Goal: Task Accomplishment & Management: Complete application form

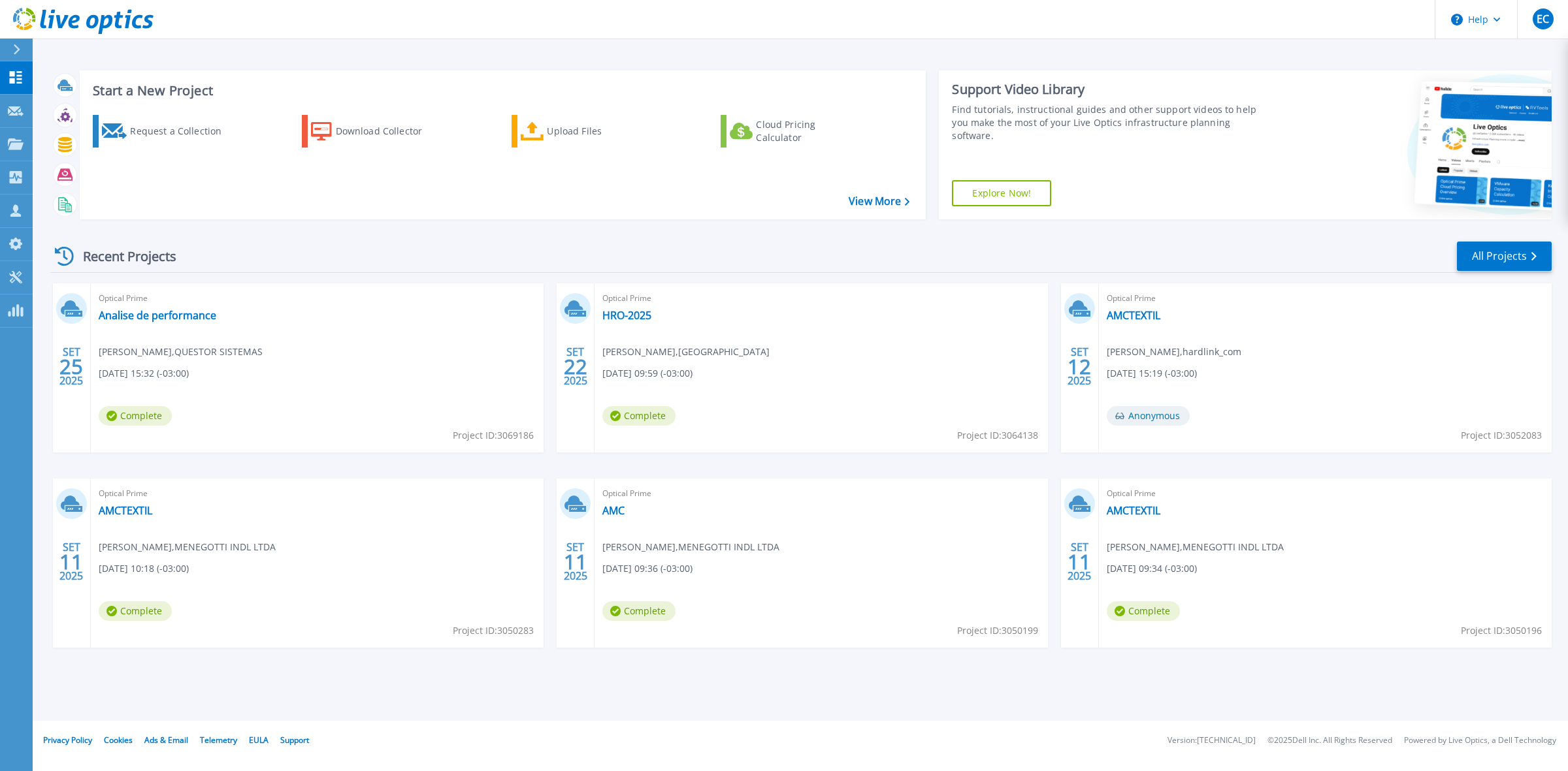
click at [19, 53] on icon at bounding box center [17, 49] width 7 height 10
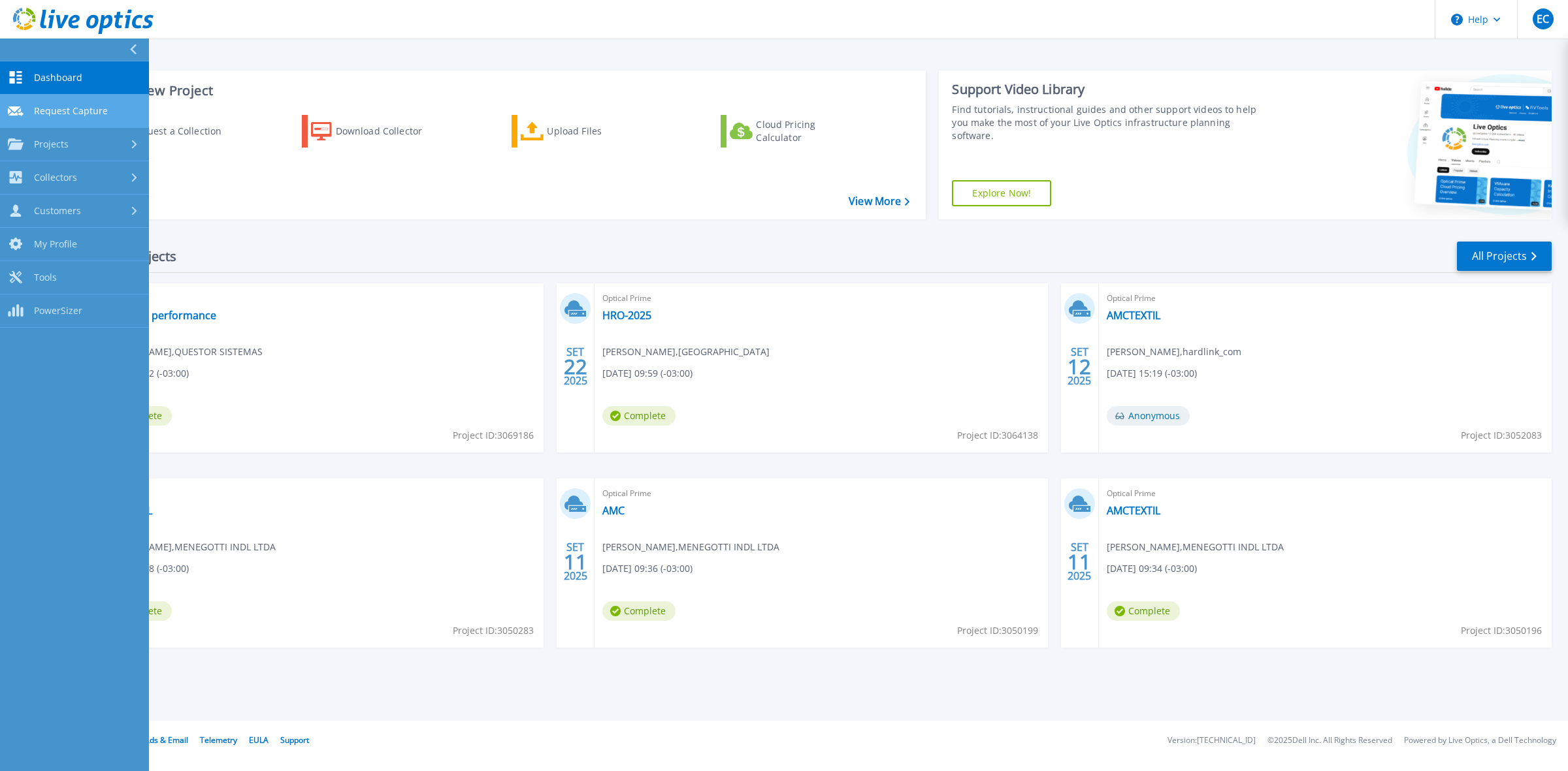
click at [93, 111] on span "Request Capture" at bounding box center [71, 111] width 74 height 12
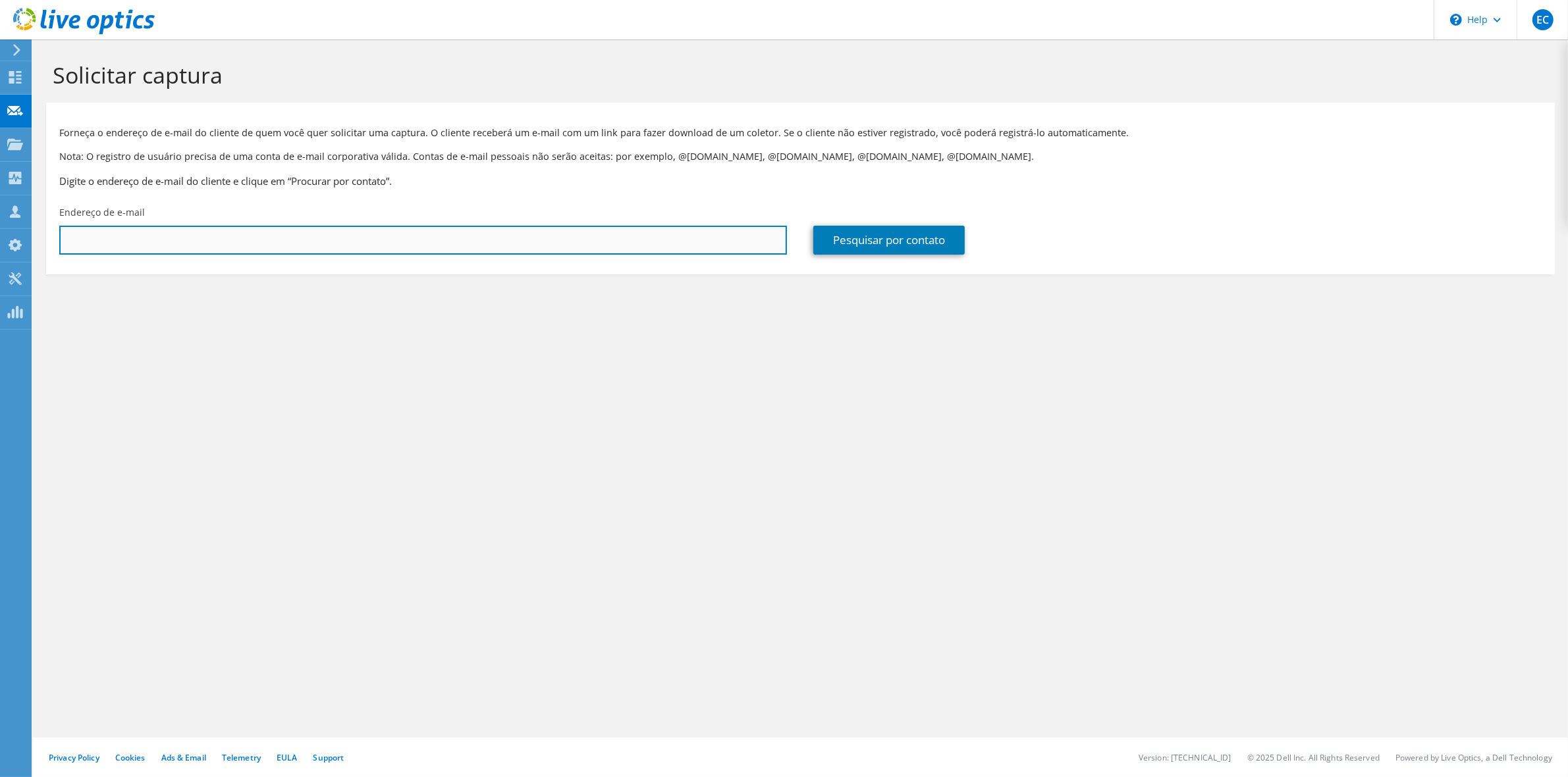
click at [558, 234] on input "text" at bounding box center [424, 240] width 728 height 29
paste input "rivelino@celos.com.br"
type input "rivelino@celos.com.br"
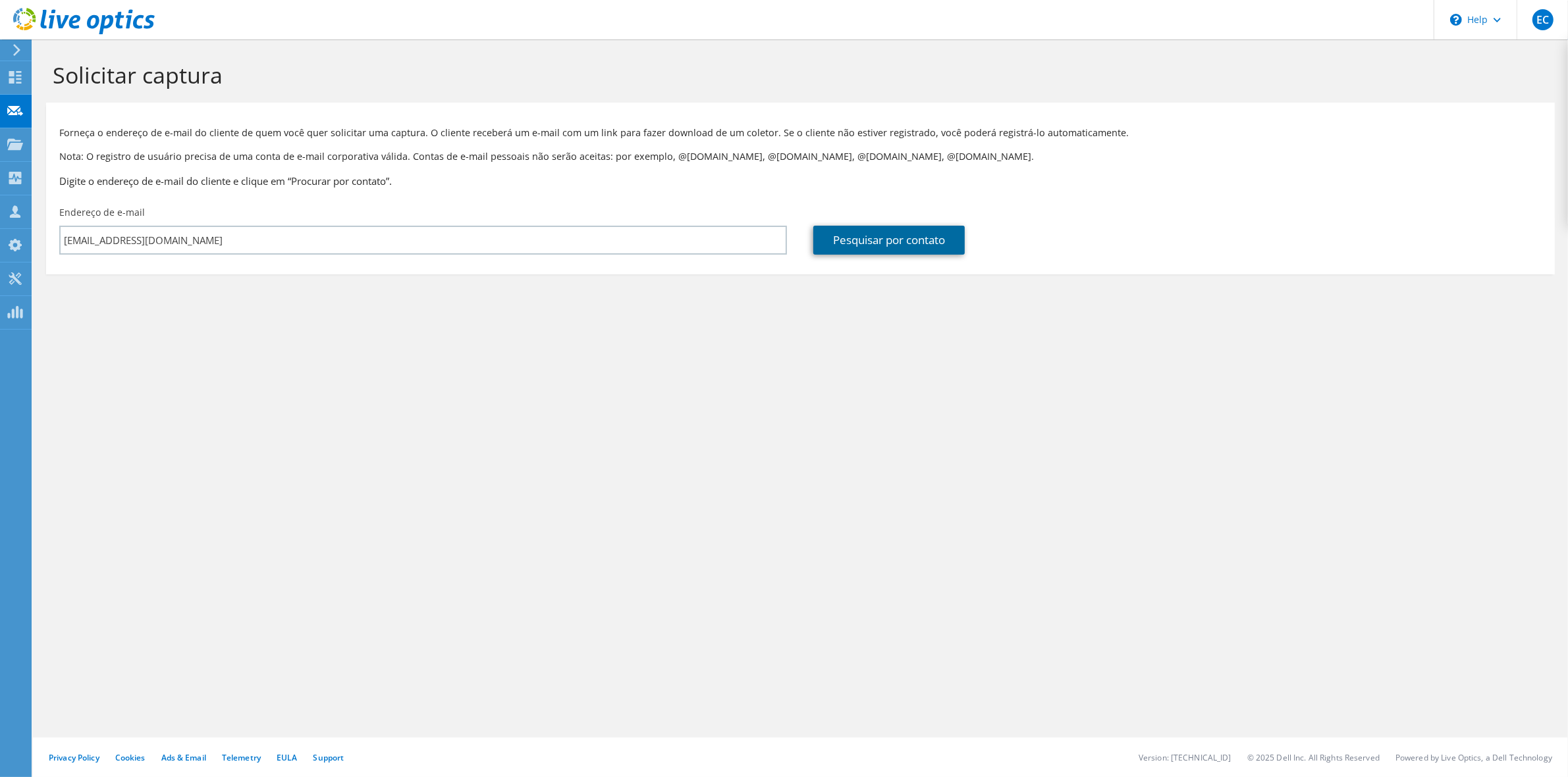
click at [899, 237] on link "Pesquisar por contato" at bounding box center [889, 240] width 151 height 29
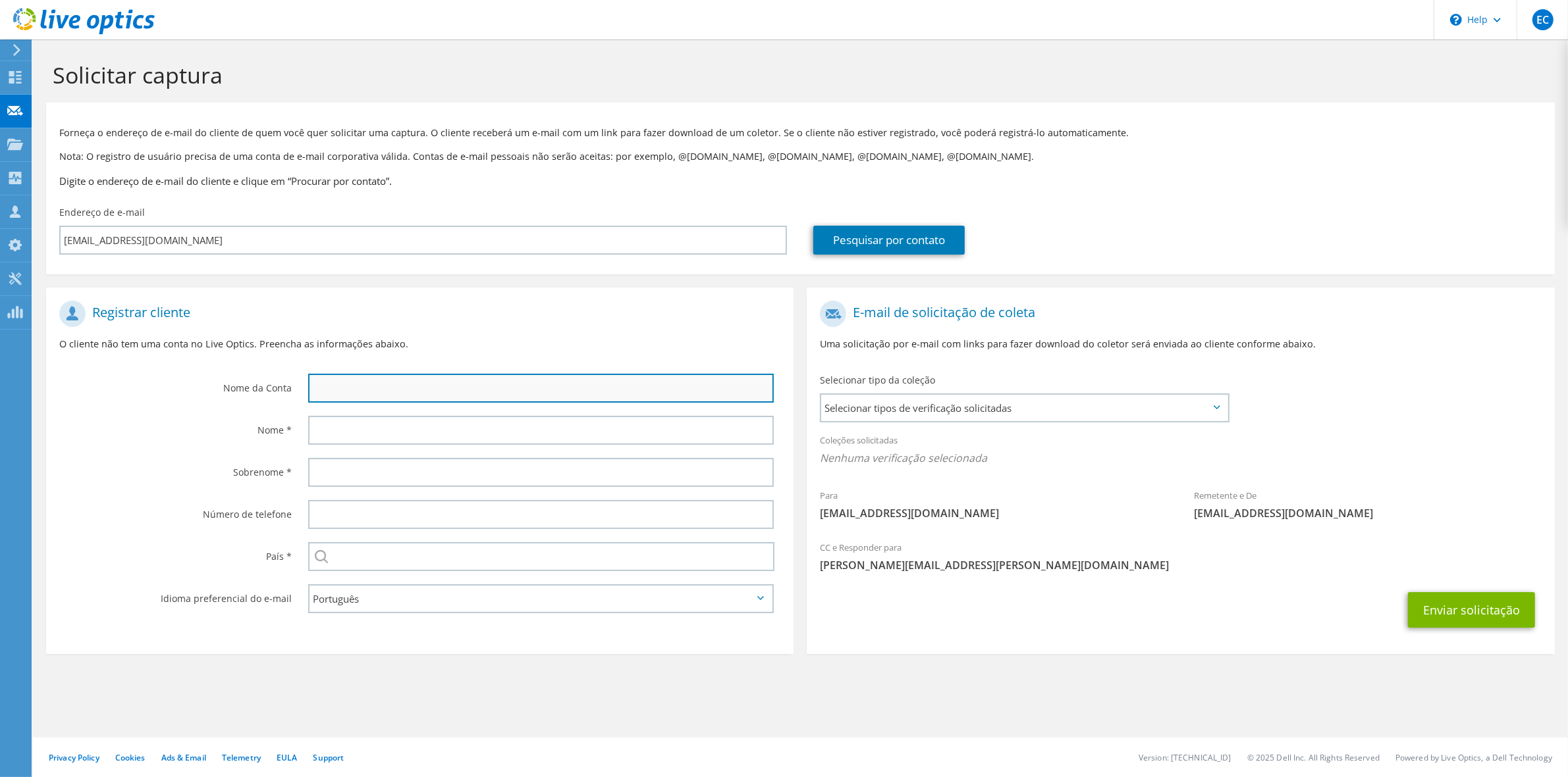
click at [574, 382] on input "text" at bounding box center [540, 388] width 466 height 29
type input "celos"
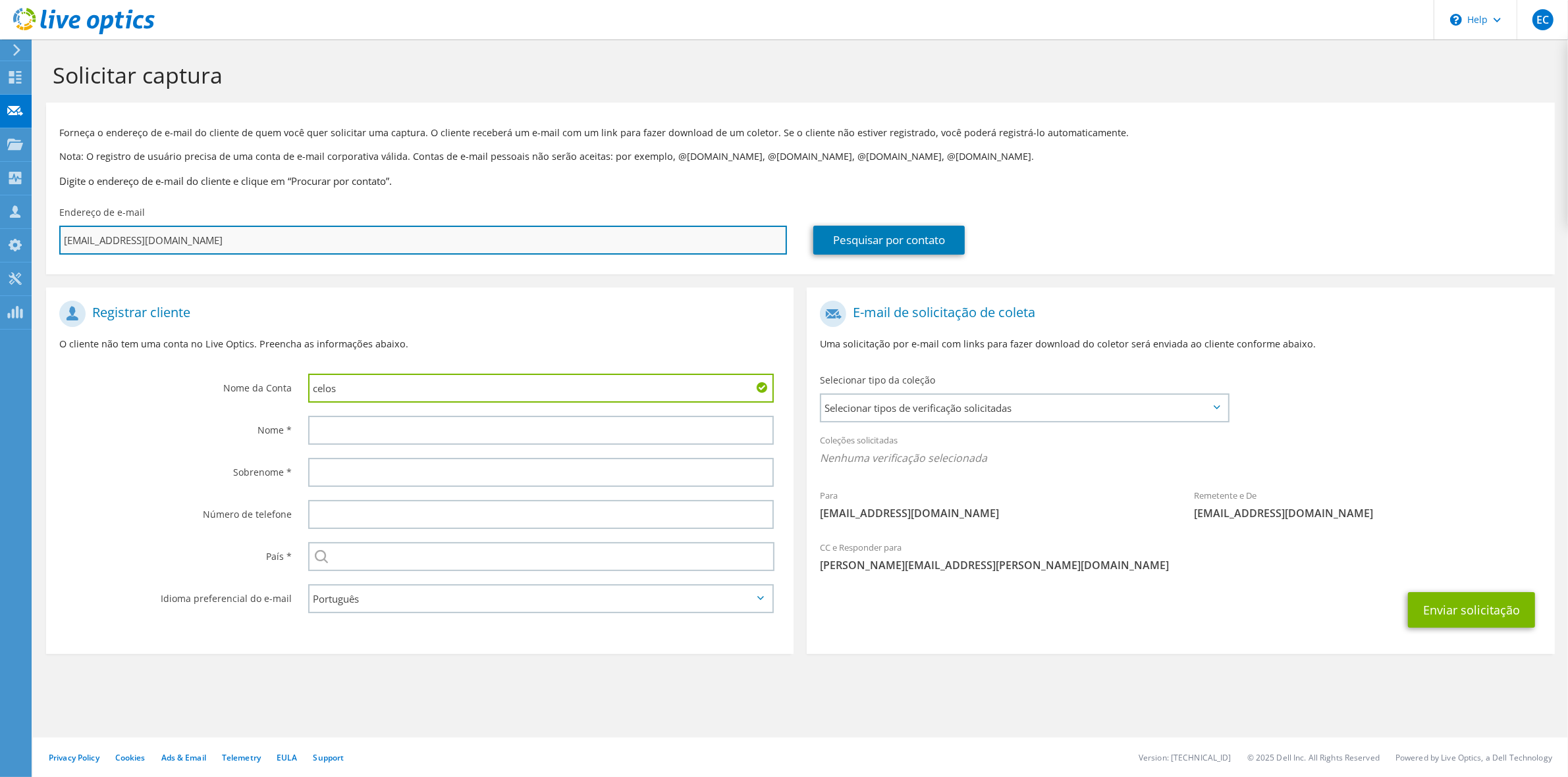
click at [160, 238] on input "rivelino@celos.com.br" at bounding box center [424, 240] width 728 height 29
drag, startPoint x: 94, startPoint y: 245, endPoint x: 4, endPoint y: 241, distance: 90.1
click at [4, 241] on div "EC Membro da equipe Eduardo Carvalho eduardo.carvalho@hardlink.com.br hardlink_…" at bounding box center [784, 388] width 1568 height 777
click at [203, 247] on input "rivelino@celos.com.br" at bounding box center [424, 240] width 728 height 29
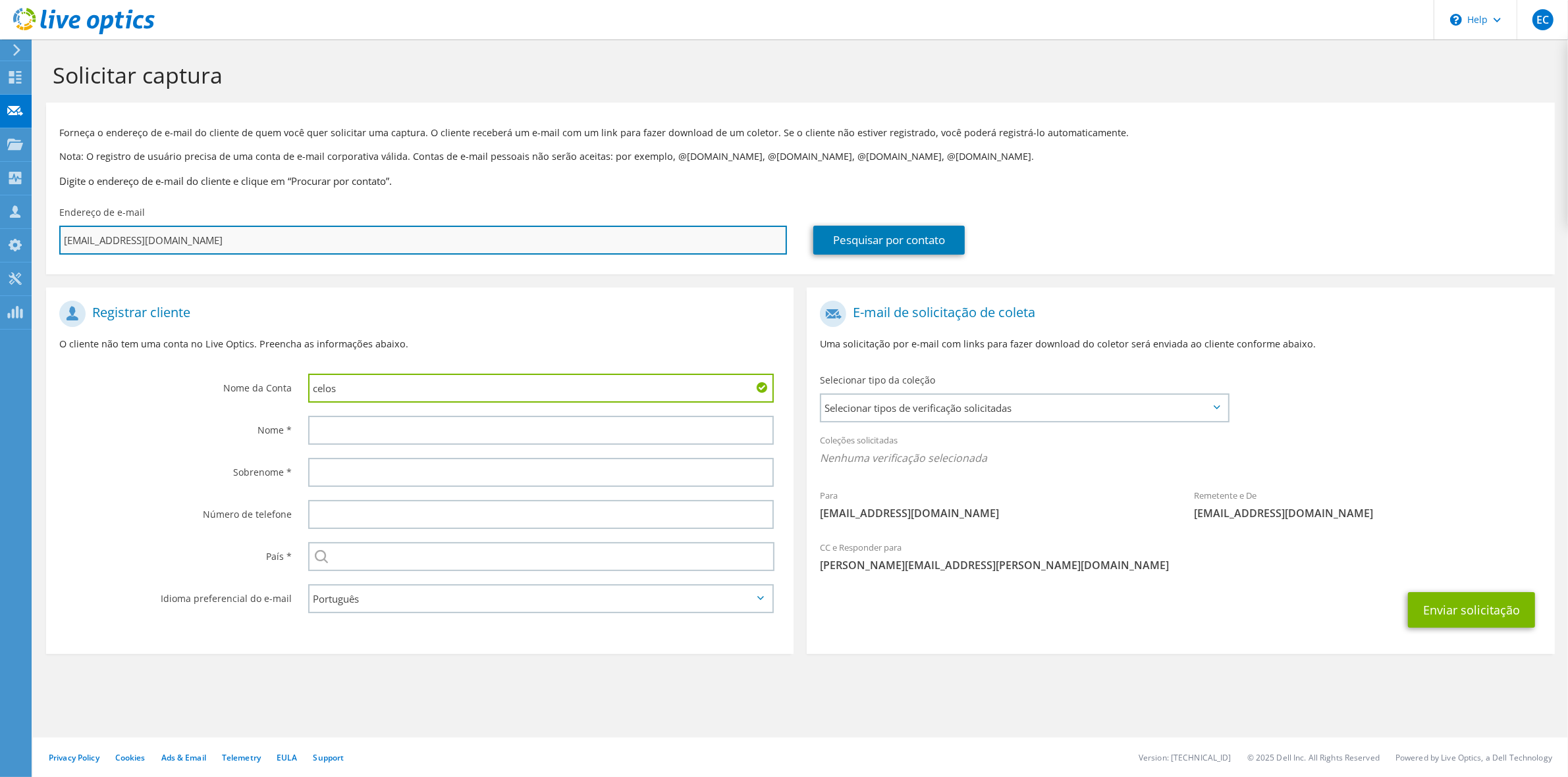
drag, startPoint x: 92, startPoint y: 234, endPoint x: 60, endPoint y: 237, distance: 32.1
click at [60, 237] on input "rivelino@celos.com.br" at bounding box center [424, 240] width 728 height 29
type input "o@celos.com.br"
type input "Selecionar"
type input "@celos.com.br"
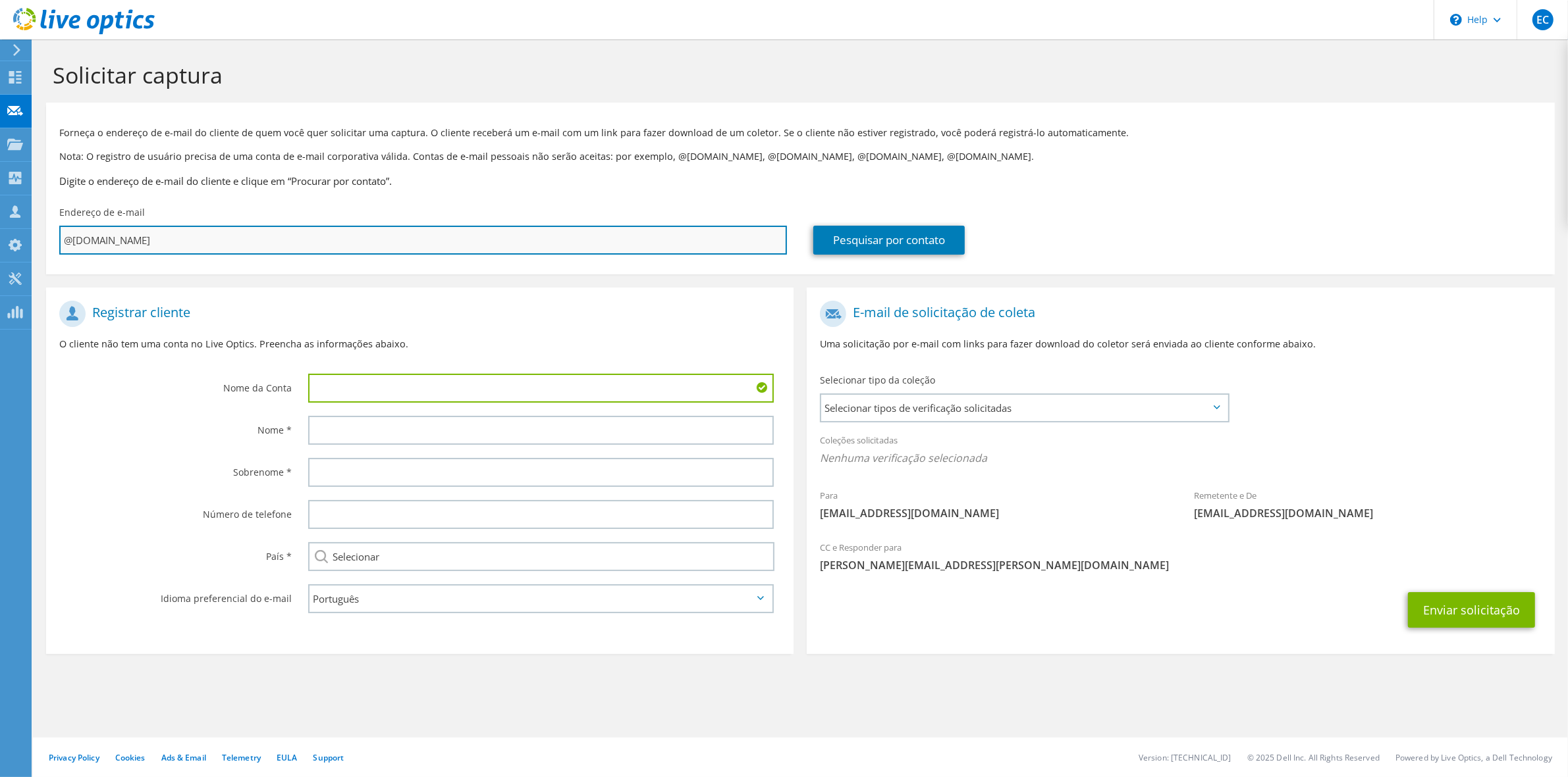
type input "Selecionar"
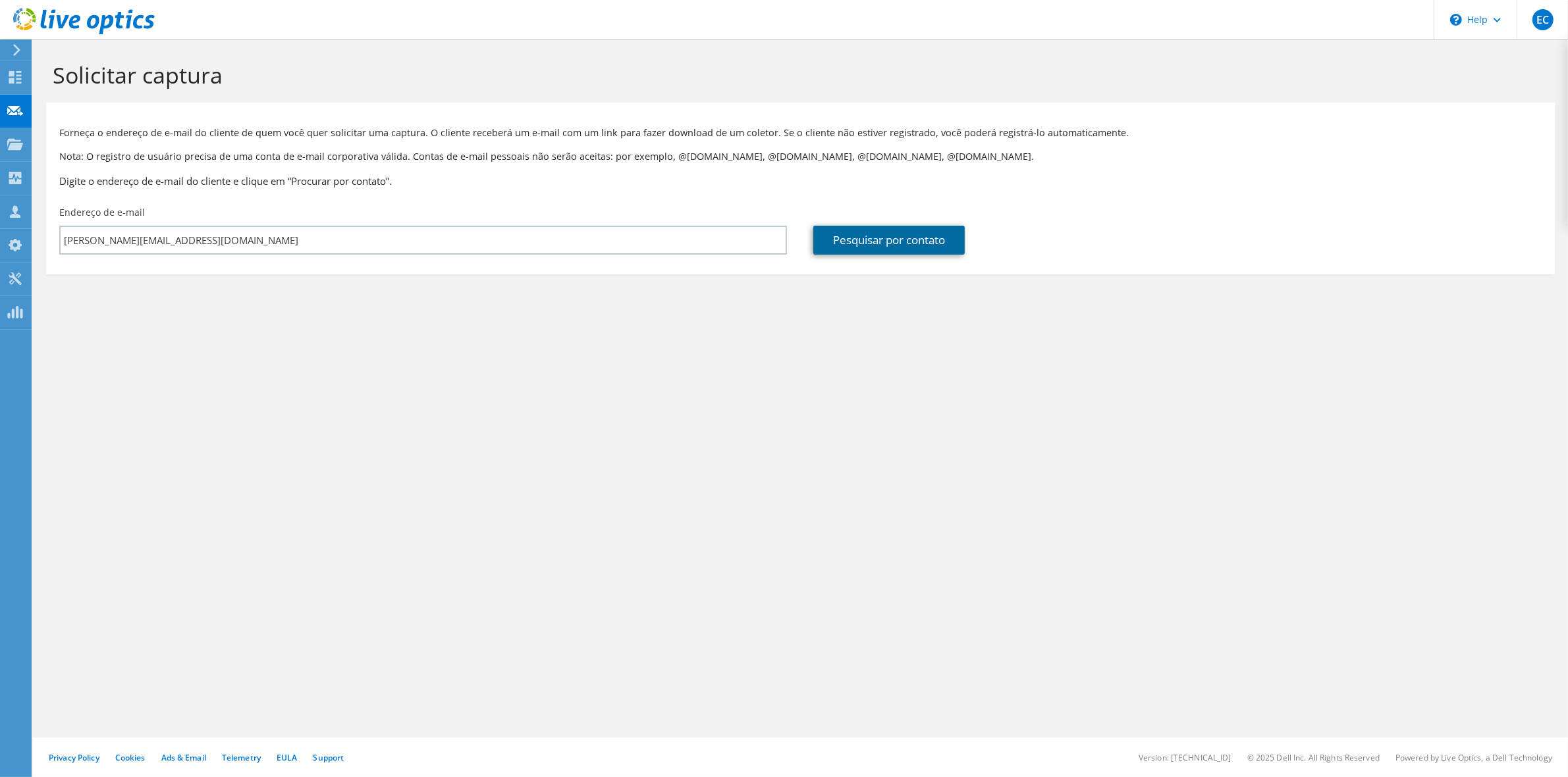
click at [907, 245] on link "Pesquisar por contato" at bounding box center [889, 240] width 151 height 29
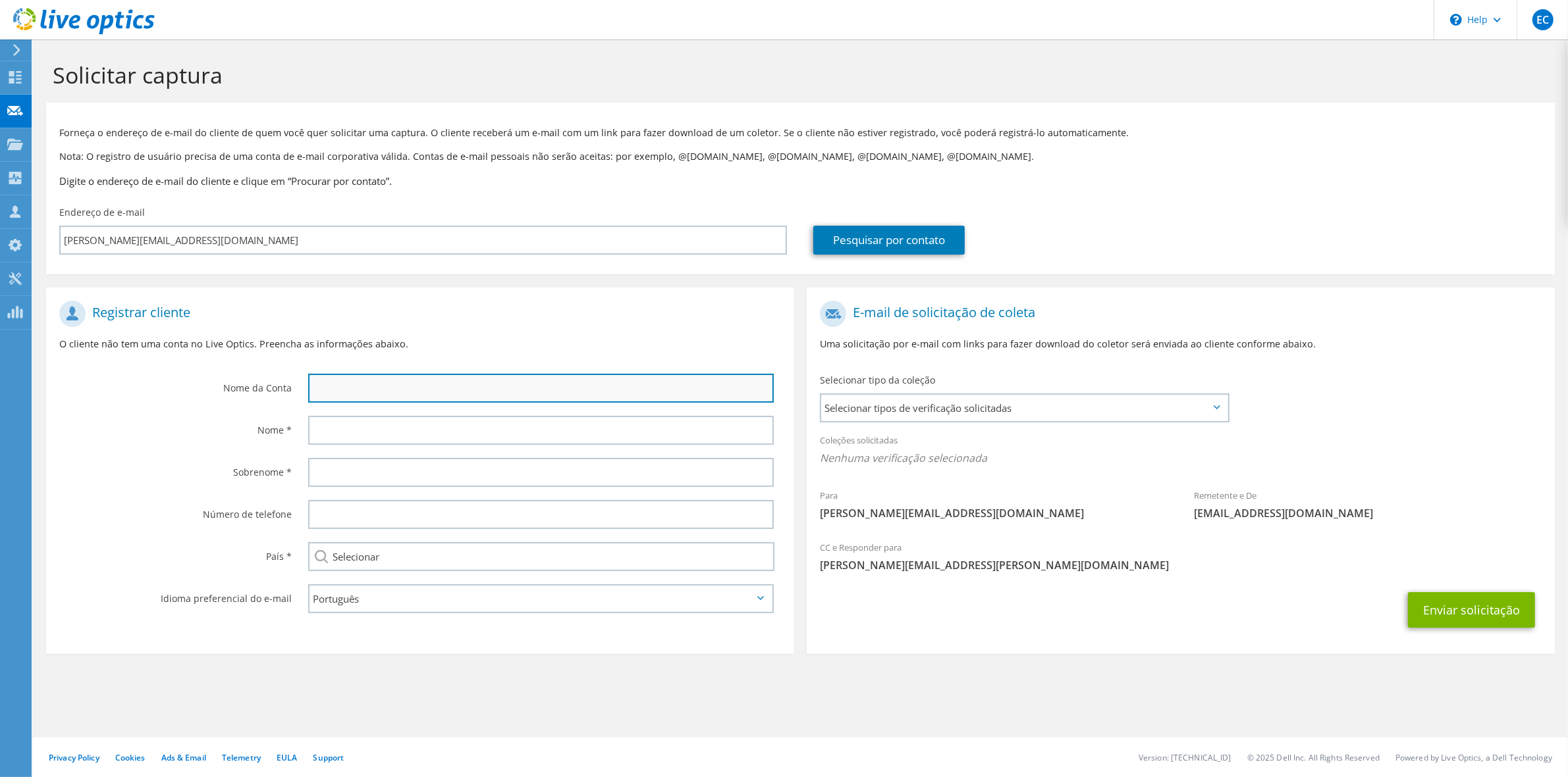
click at [465, 377] on input "text" at bounding box center [540, 388] width 466 height 29
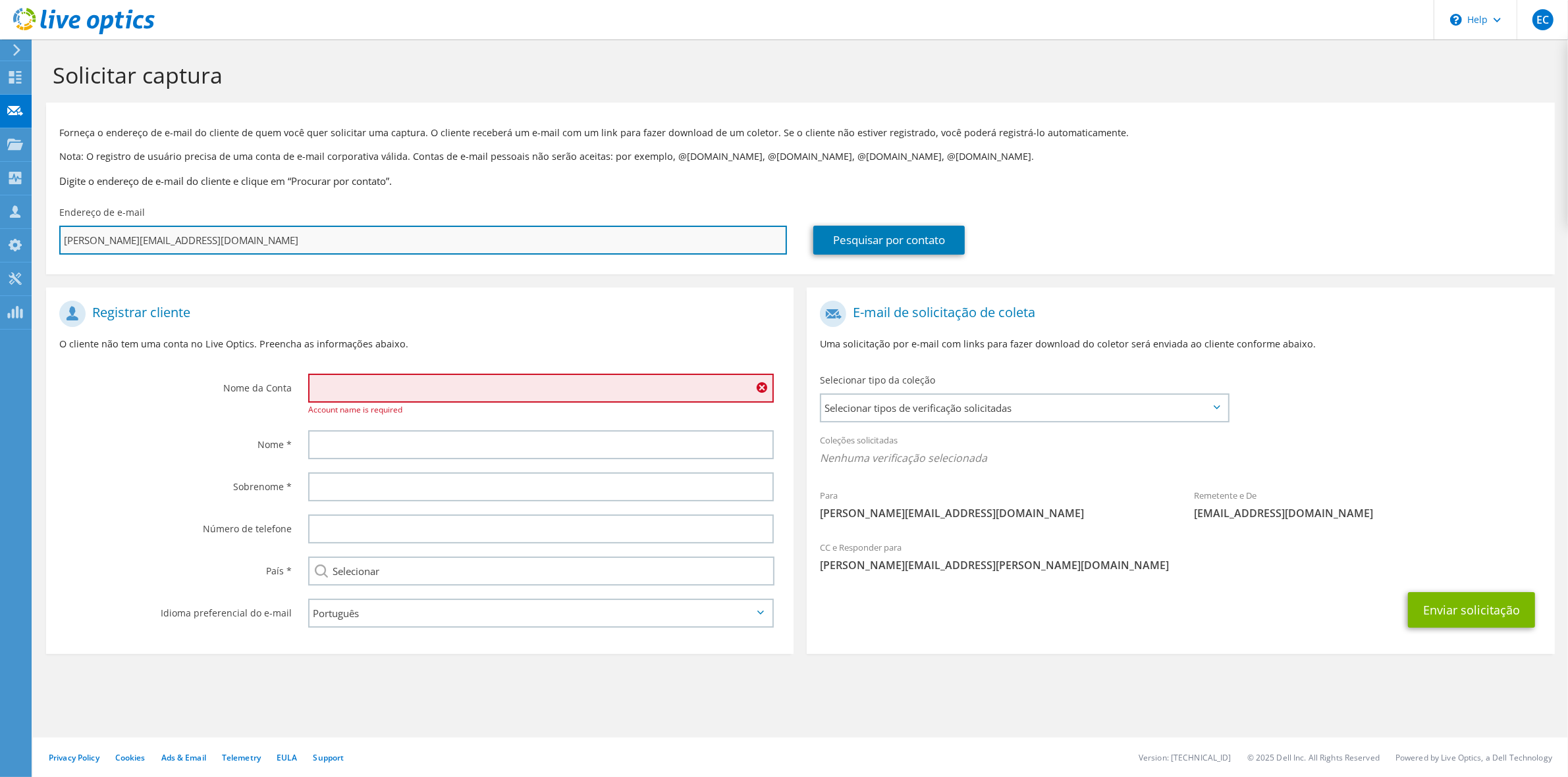
click at [707, 245] on input "marcelo@celos.com.br" at bounding box center [424, 240] width 728 height 29
paste input "marcelos@celos.com.br"
type input "marcelo@celos.com.brmarcelos@celos.com.br"
type input "Selecionar"
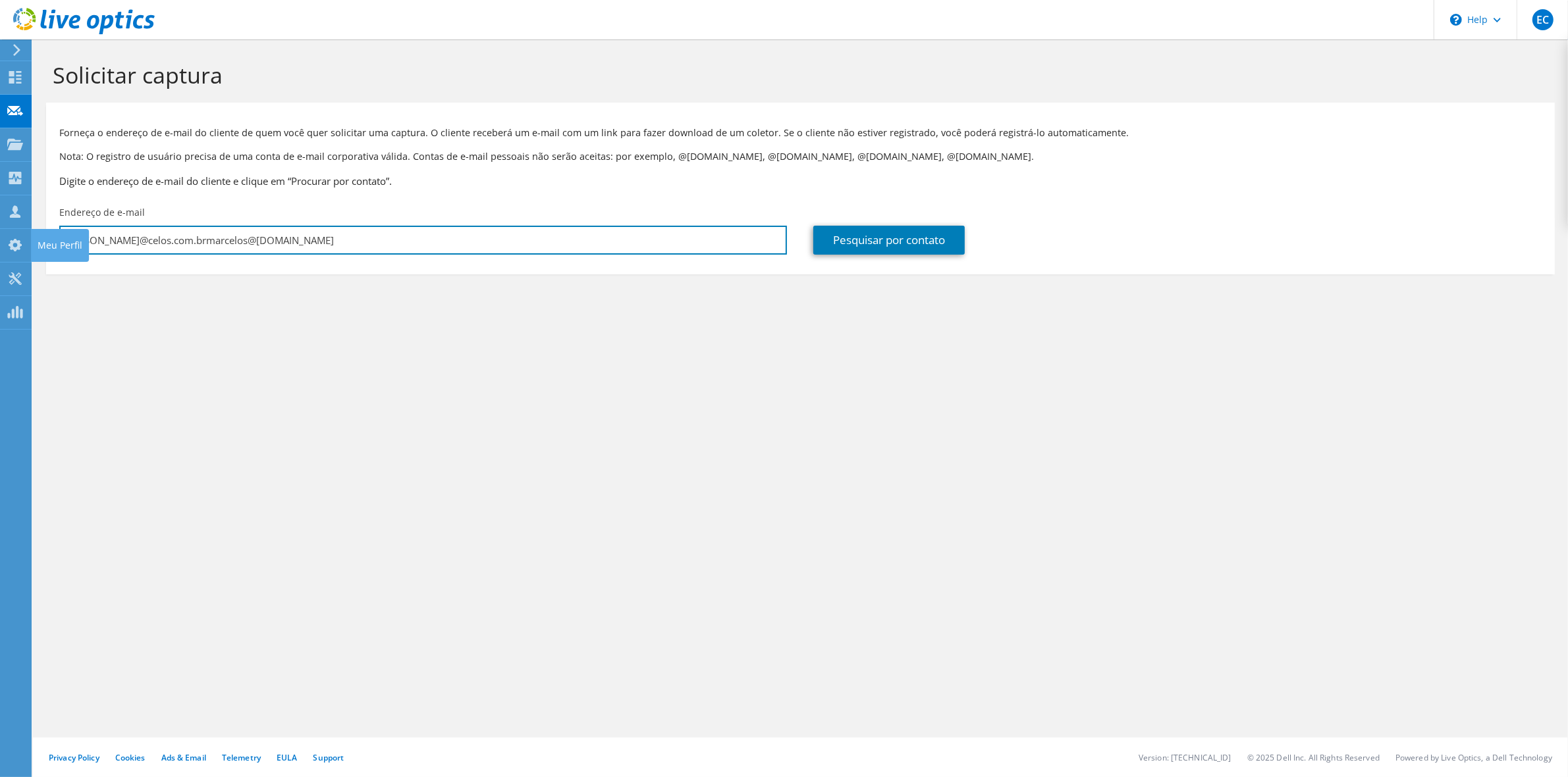
drag, startPoint x: 482, startPoint y: 239, endPoint x: -122, endPoint y: 218, distance: 604.4
click at [0, 218] on html "EC Membro da equipe Eduardo Carvalho eduardo.carvalho@hardlink.com.br hardlink_…" at bounding box center [784, 388] width 1568 height 777
paste input "text"
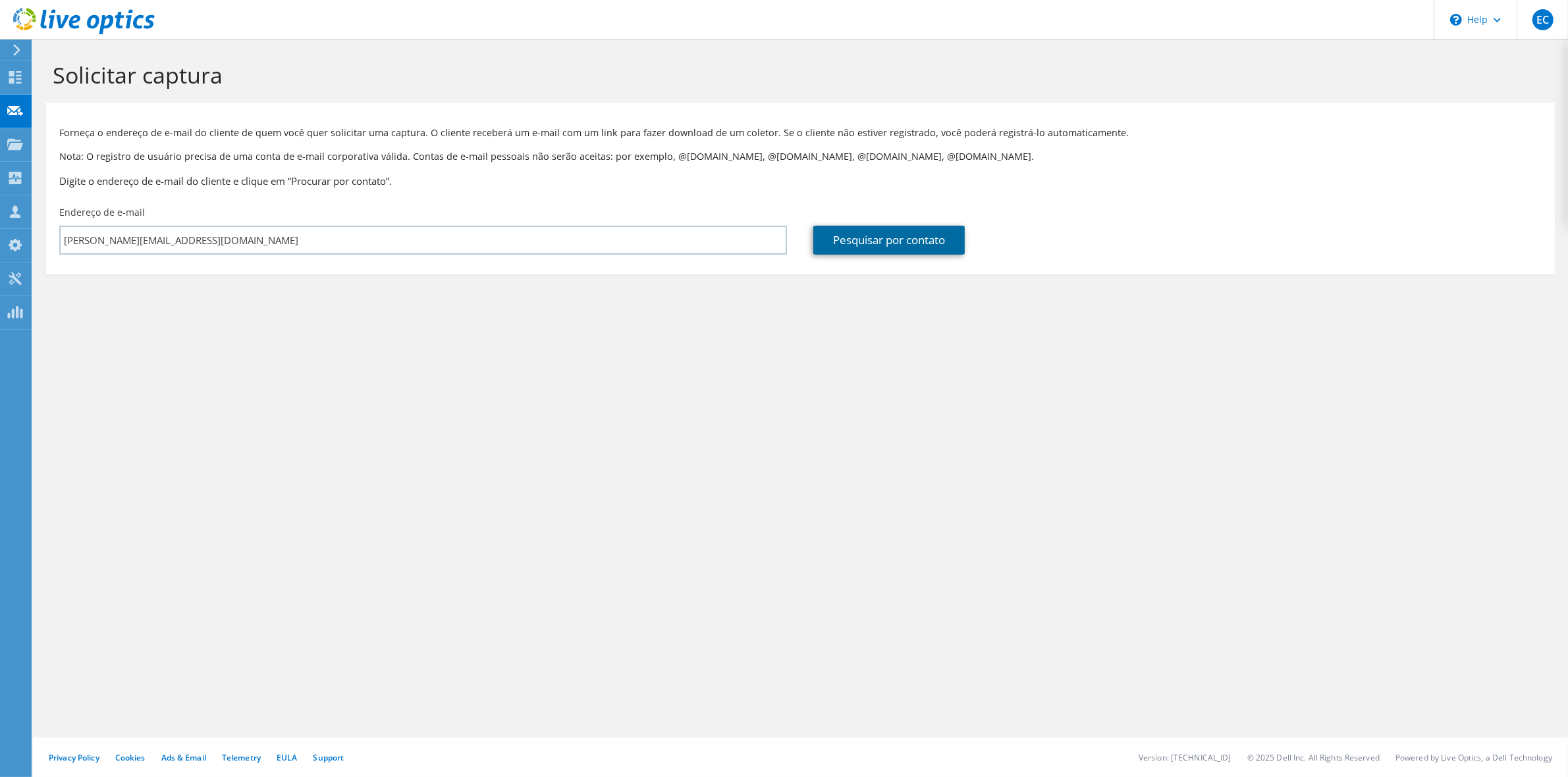
click at [889, 237] on link "Pesquisar por contato" at bounding box center [889, 240] width 151 height 29
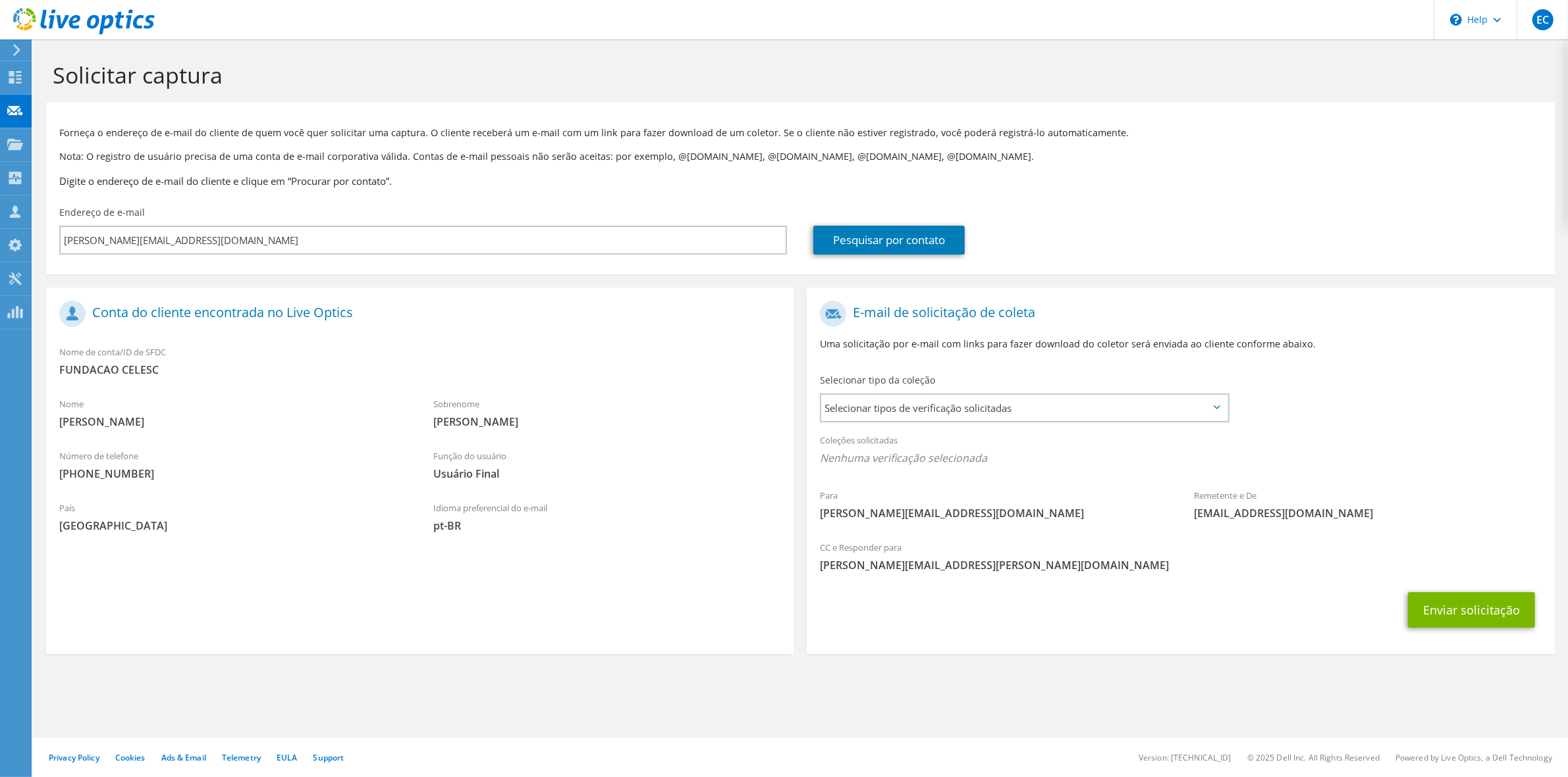
drag, startPoint x: 162, startPoint y: 372, endPoint x: 178, endPoint y: 372, distance: 16.0
click at [178, 372] on span "FUNDACAO CELESC" at bounding box center [420, 370] width 721 height 15
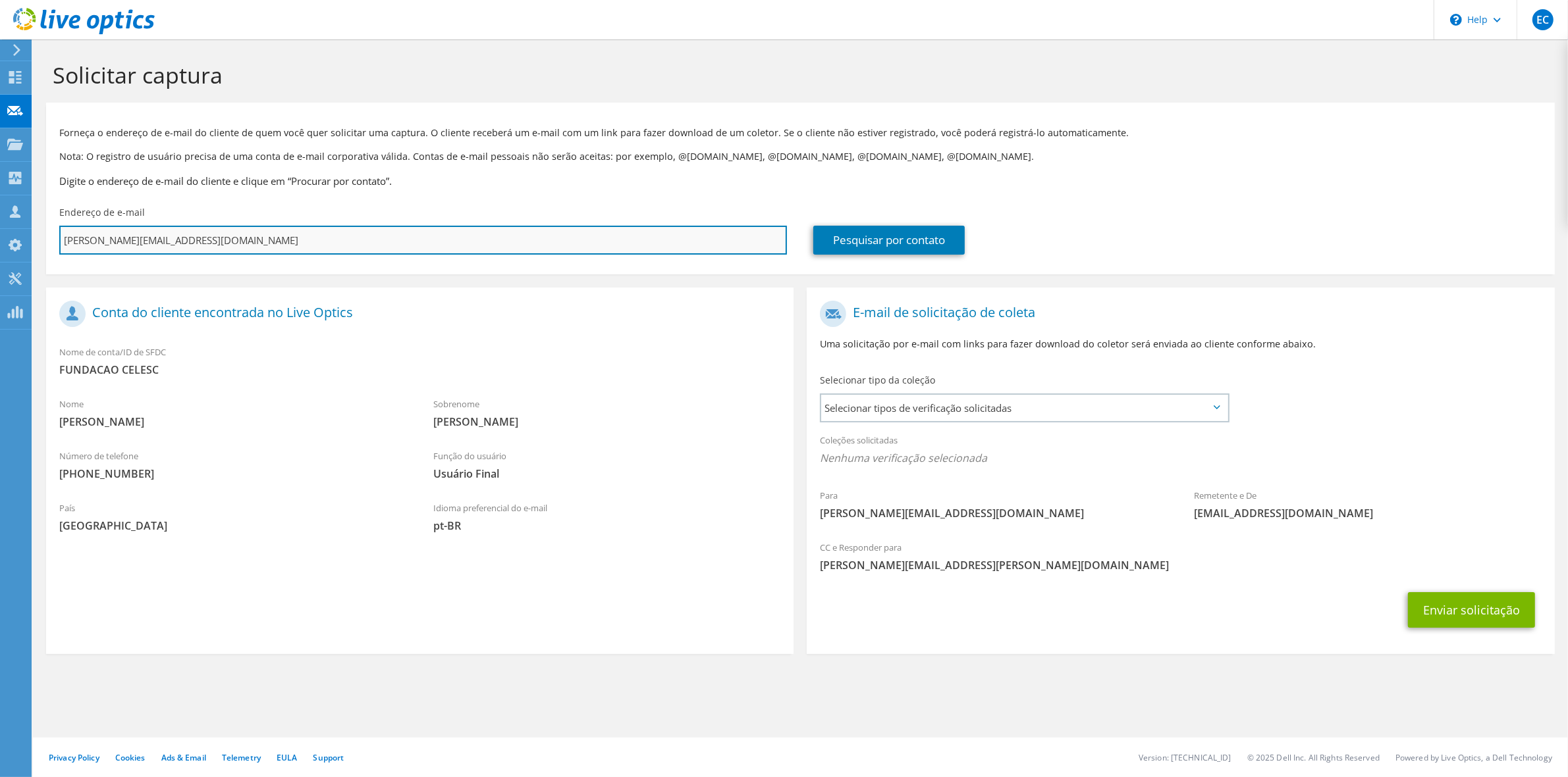
click at [324, 239] on input "marcelos@celos.com.br" at bounding box center [424, 240] width 728 height 29
drag, startPoint x: 158, startPoint y: 234, endPoint x: 63, endPoint y: 239, distance: 95.1
click at [63, 239] on input "marcelos@celos.com.br" at bounding box center [424, 240] width 728 height 29
paste input "rivelino"
type input "rivelino@celos.com.br"
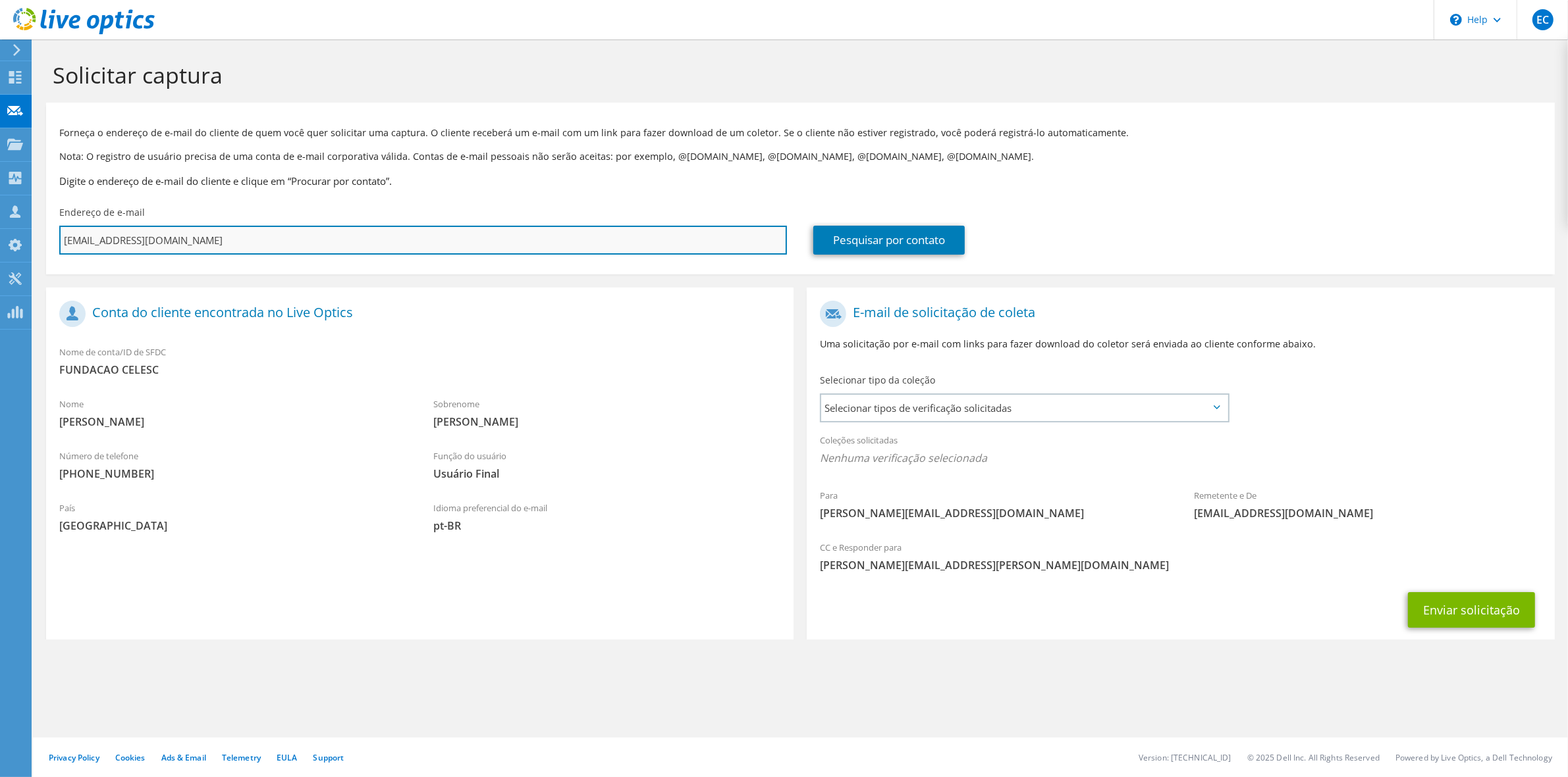
type input "Selecionar"
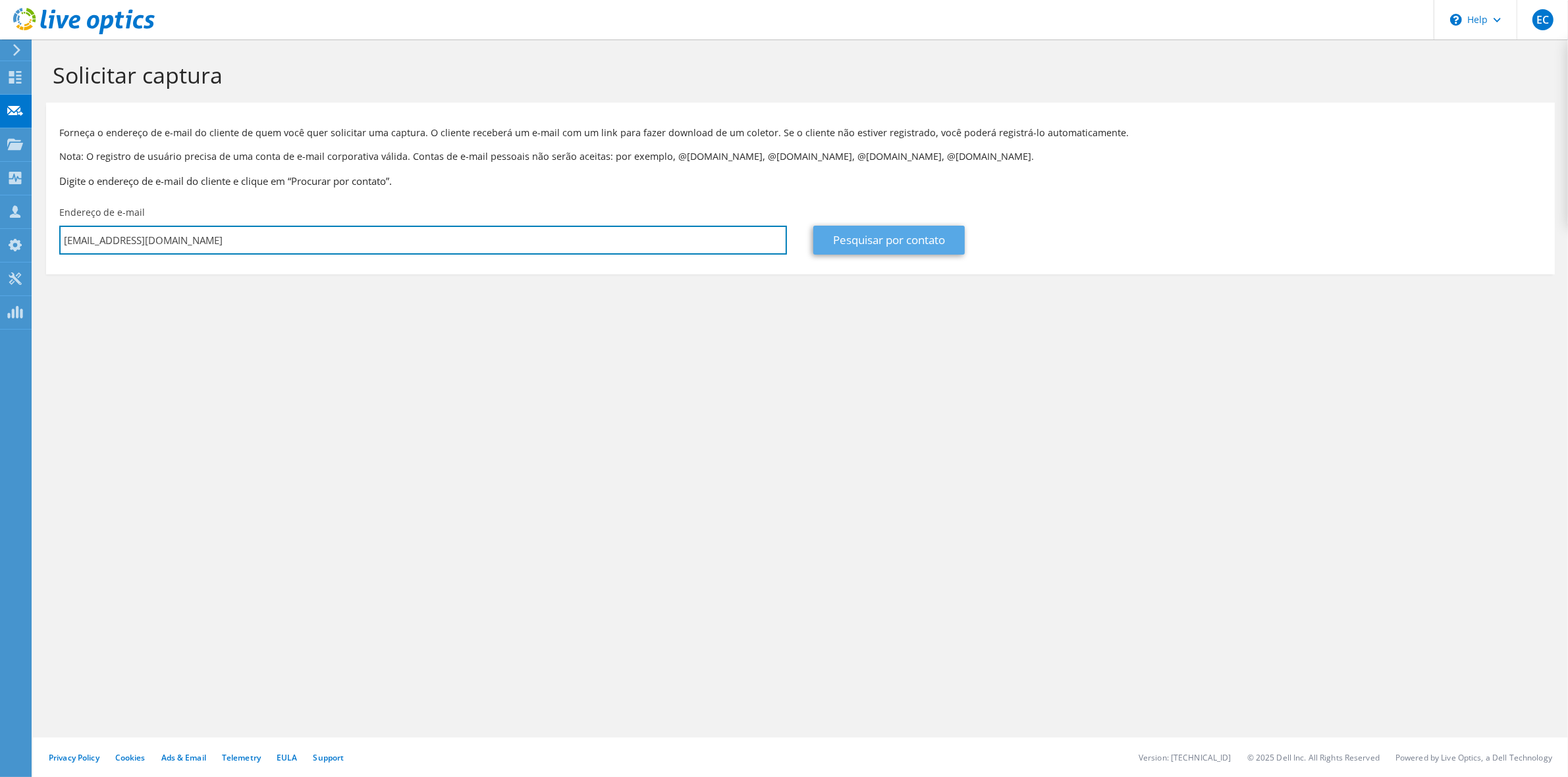
type input "rivelino@celos.com.br"
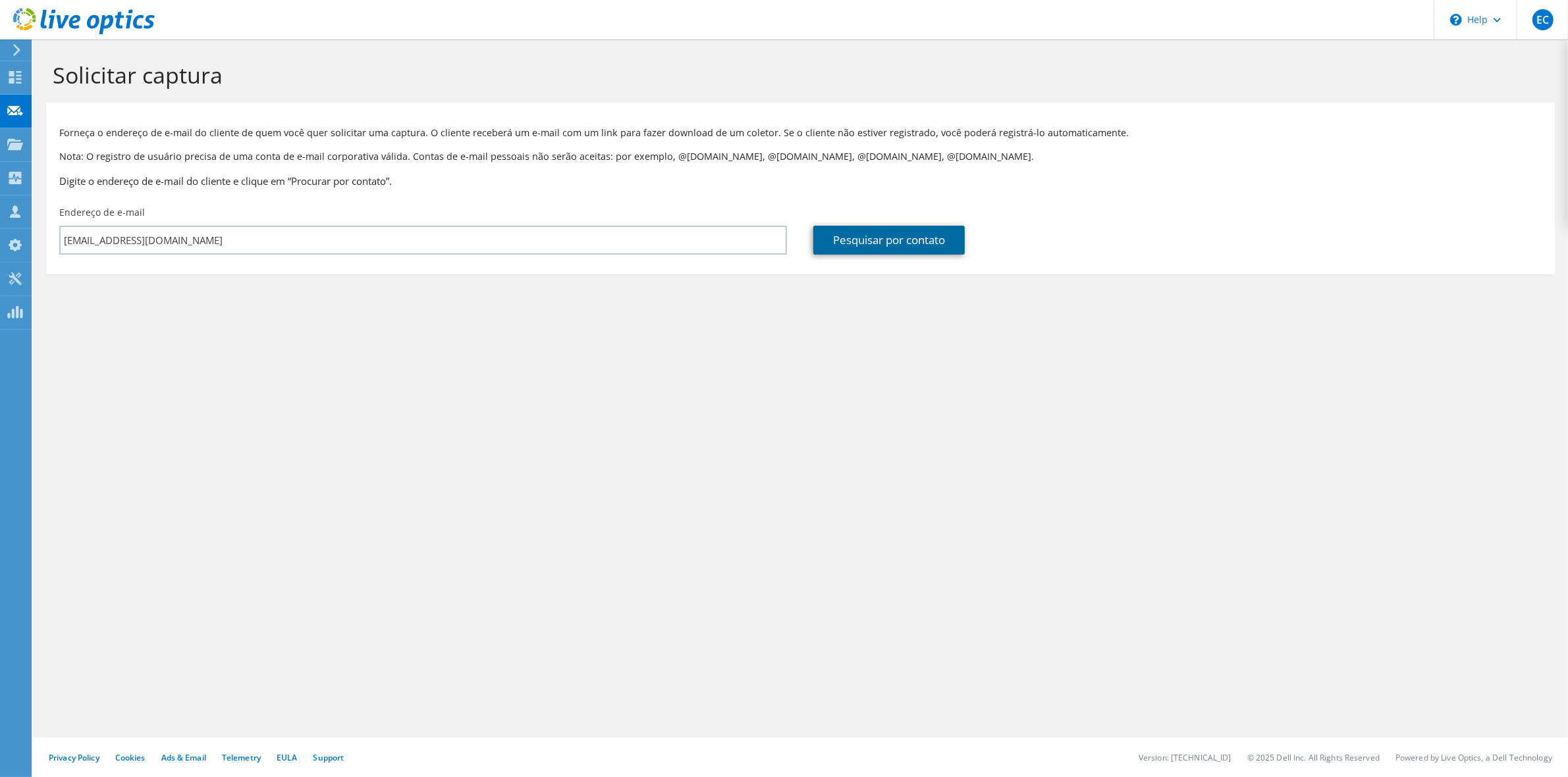
click at [954, 229] on link "Pesquisar por contato" at bounding box center [889, 240] width 151 height 29
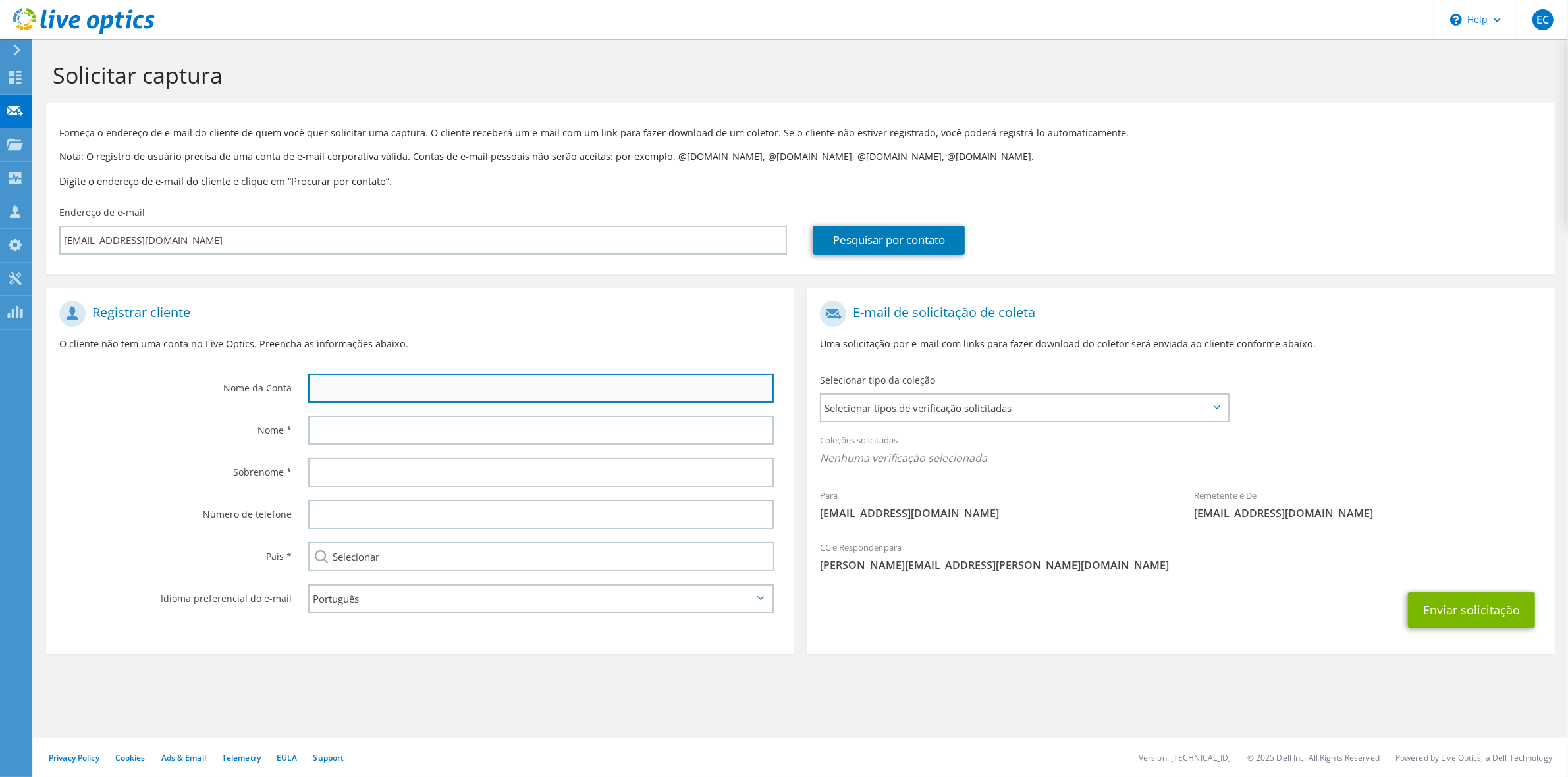
click at [330, 382] on input "text" at bounding box center [540, 388] width 466 height 29
type input "FUNDACAO CELESC"
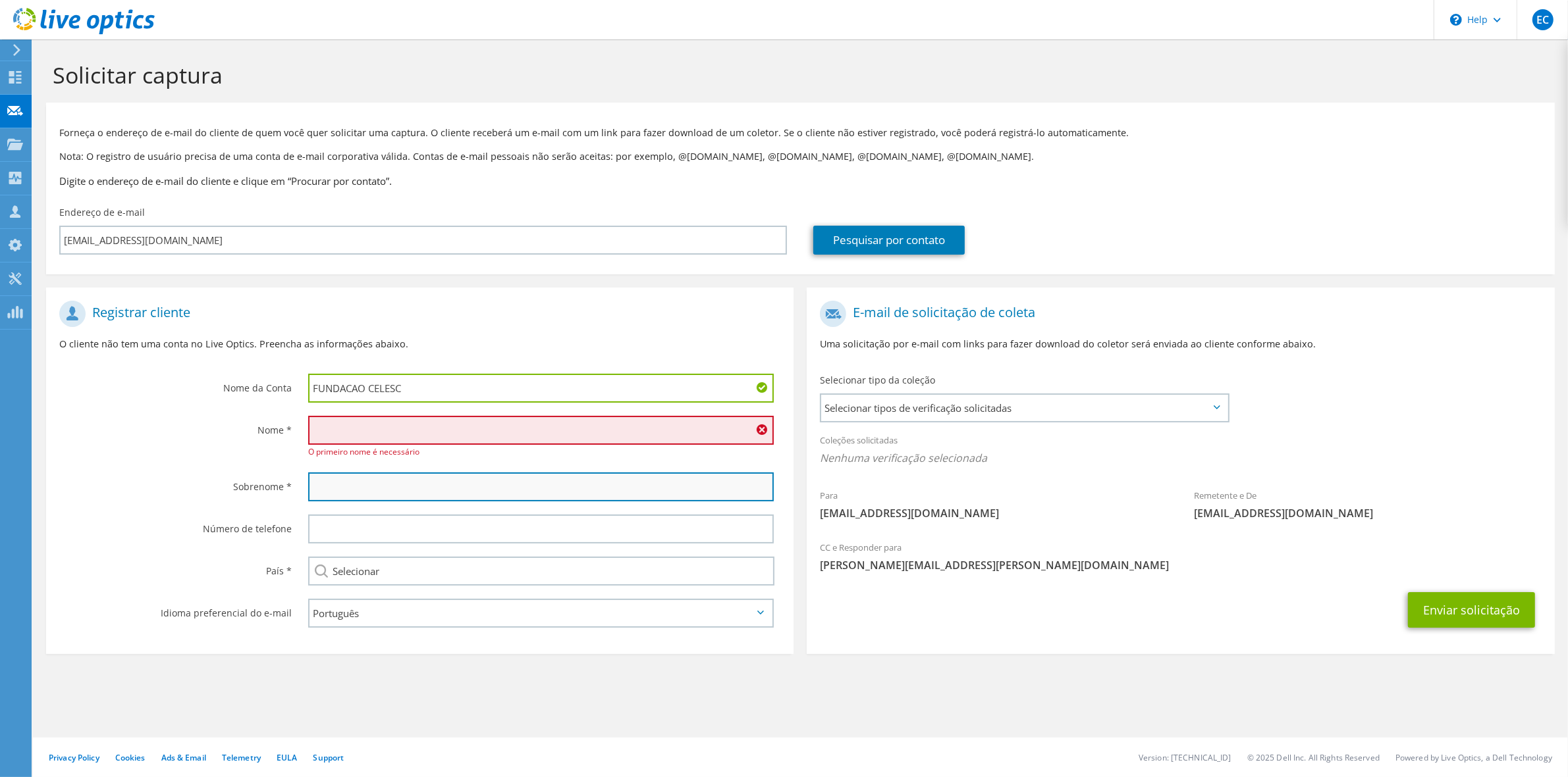
click at [341, 489] on input "text" at bounding box center [540, 487] width 466 height 29
type input "Rivelino"
click at [344, 429] on input "text" at bounding box center [540, 430] width 466 height 29
paste input "Roberto"
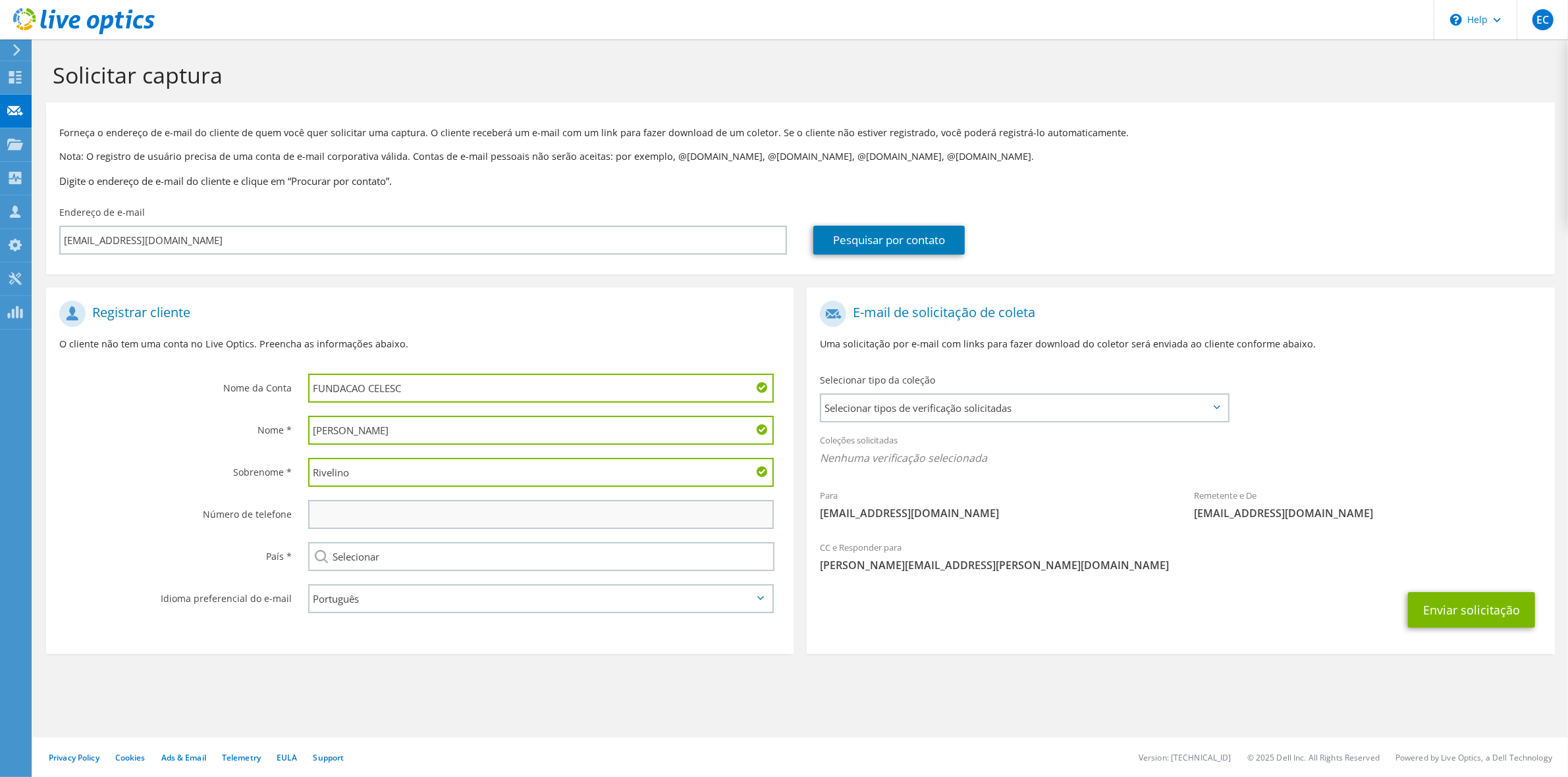
type input "Roberto"
click at [332, 511] on input "text" at bounding box center [540, 514] width 466 height 29
click at [481, 516] on input "text" at bounding box center [540, 514] width 466 height 29
type input "4832219570"
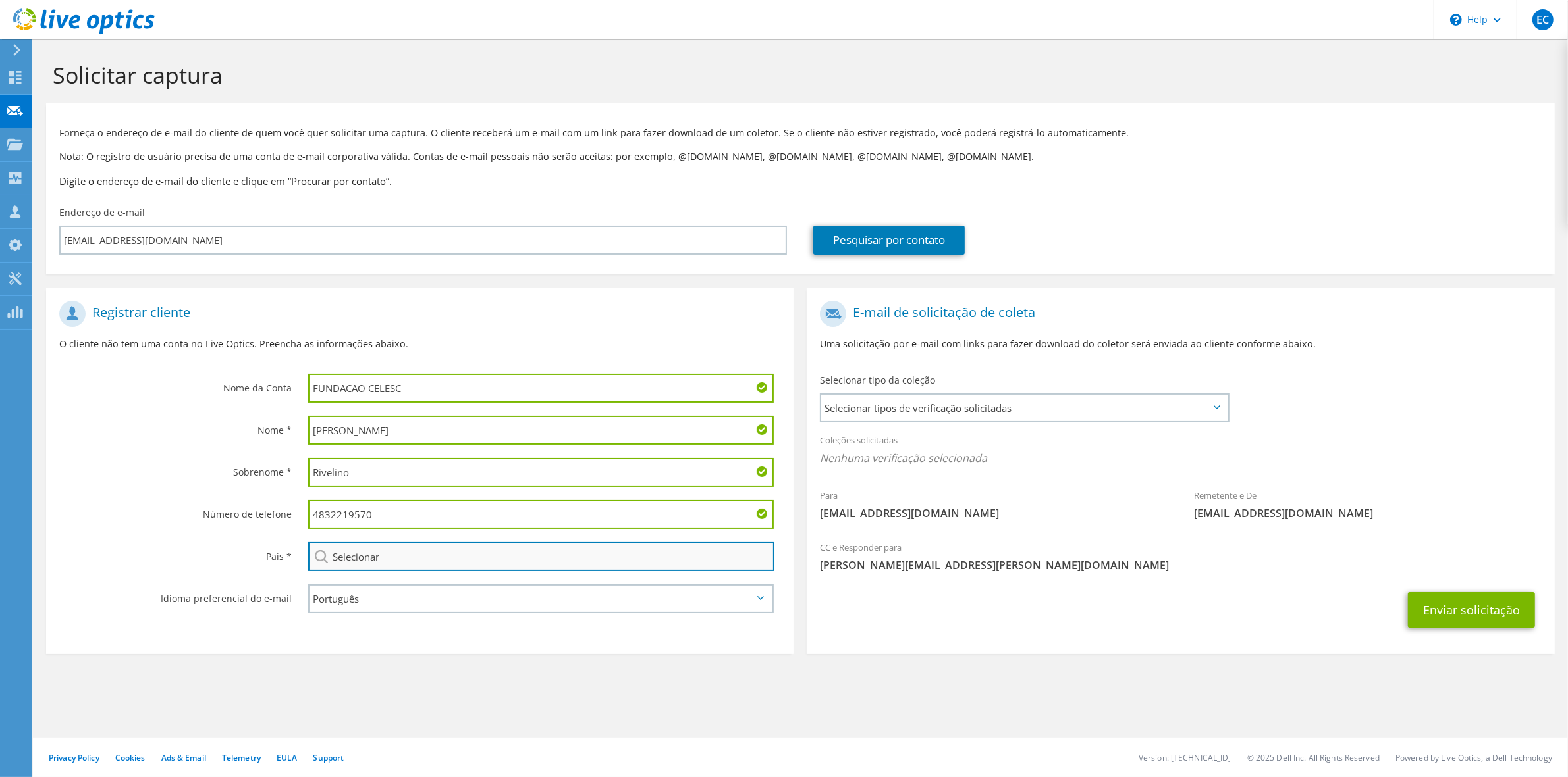
click at [461, 564] on input "Selecionar" at bounding box center [541, 557] width 467 height 29
click at [334, 575] on li "[GEOGRAPHIC_DATA]" at bounding box center [540, 580] width 464 height 19
type input "[GEOGRAPHIC_DATA]"
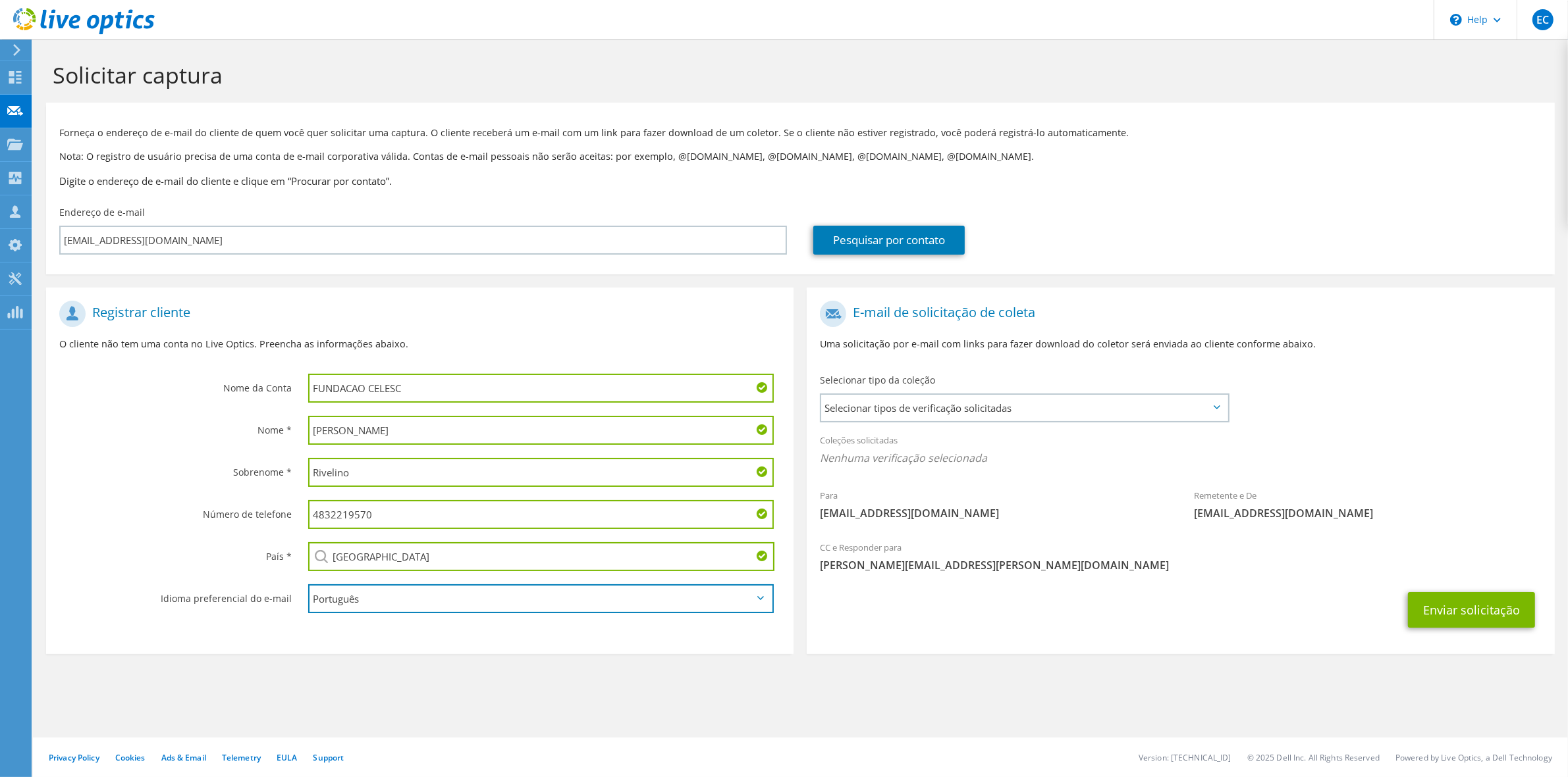
click at [367, 597] on select "English Deutsch Español Français Italiano Polski Português Русский 한국어 中文 日本語" at bounding box center [540, 599] width 466 height 29
click at [106, 492] on div "Sobrenome *" at bounding box center [170, 472] width 249 height 41
click at [1045, 395] on span "Selecionar tipos de verificação solicitadas" at bounding box center [1024, 408] width 406 height 26
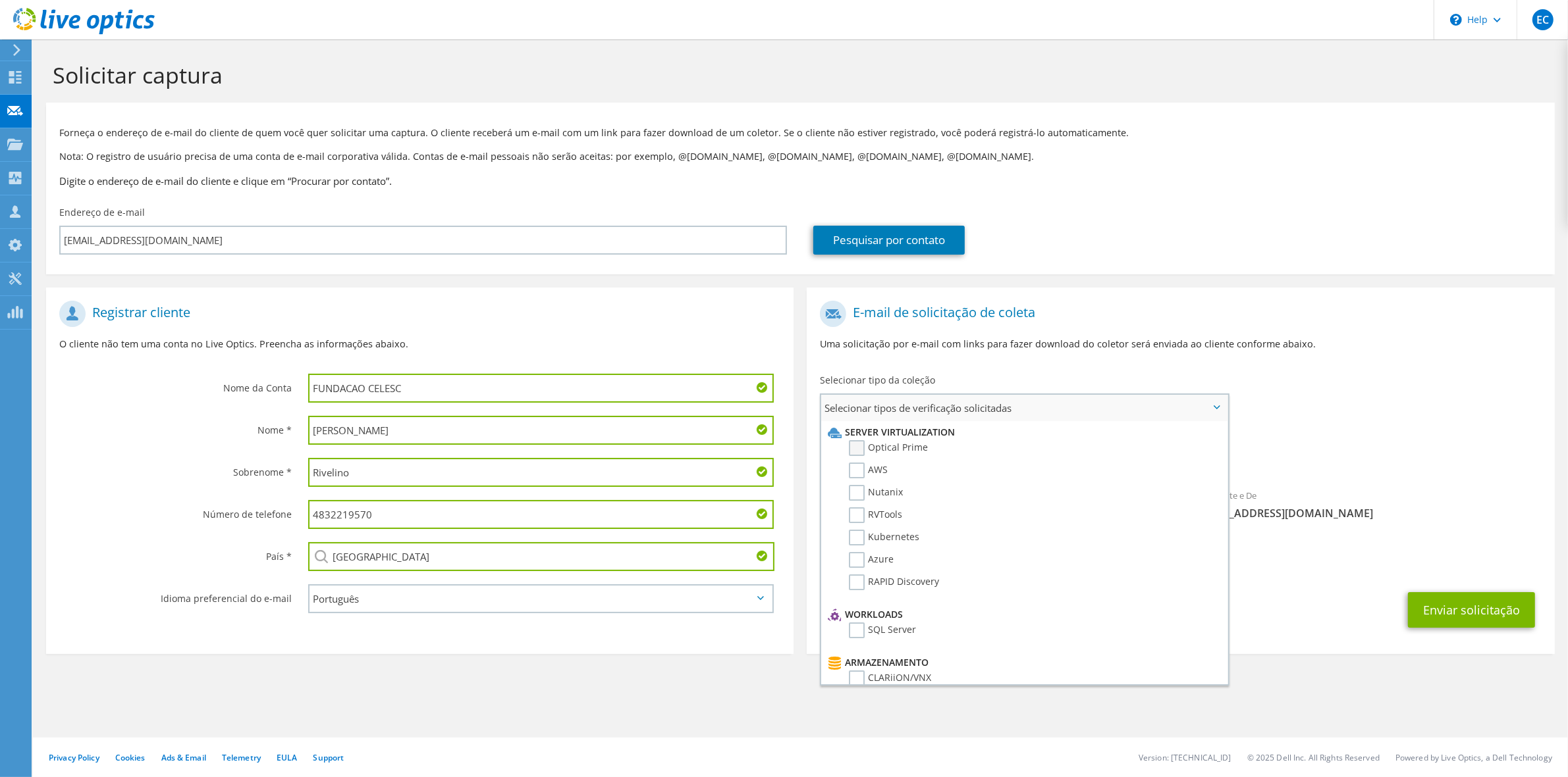
click at [857, 449] on label "Optical Prime" at bounding box center [889, 448] width 79 height 16
click at [0, 0] on input "Optical Prime" at bounding box center [0, 0] width 0 height 0
click at [1348, 404] on div "Para rivelino@celos.com.br Remetente e De liveoptics@liveoptics.com" at bounding box center [1181, 415] width 748 height 243
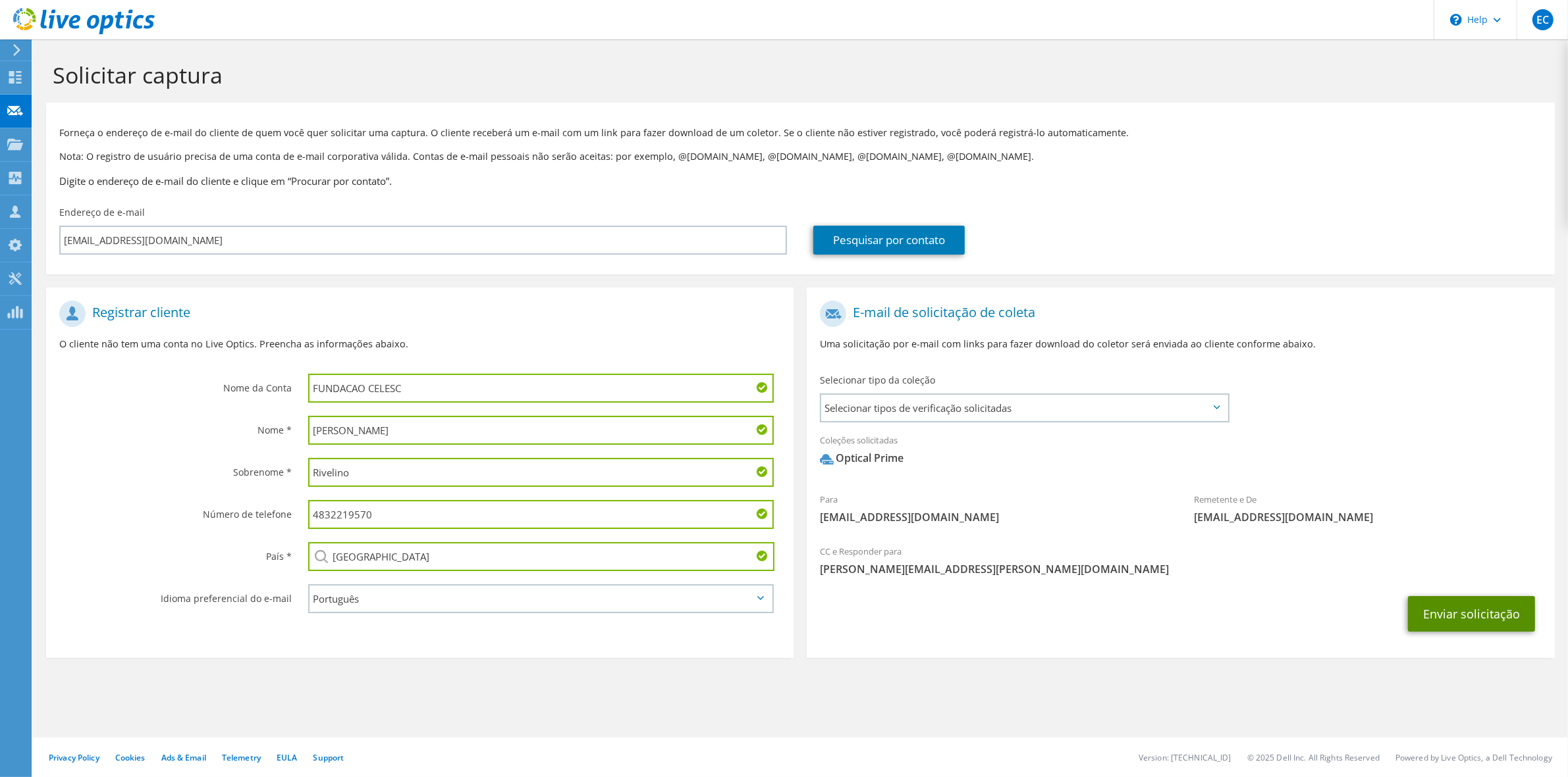
click at [1446, 616] on button "Enviar solicitação" at bounding box center [1472, 614] width 127 height 35
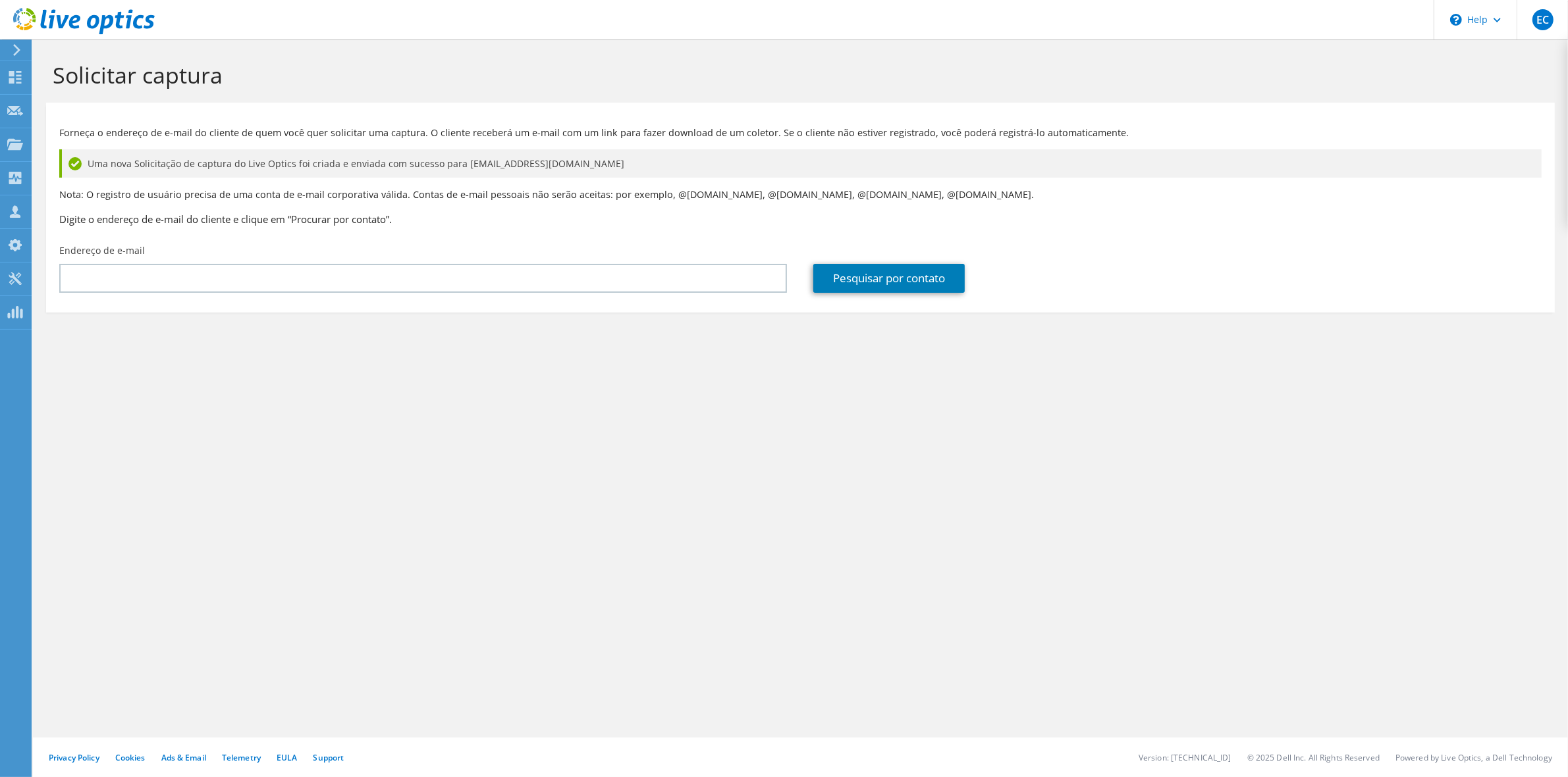
click at [698, 480] on div "Solicitar captura Forneça o endereço de e-mail do cliente de quem você quer sol…" at bounding box center [800, 408] width 1535 height 738
